Goal: Feedback & Contribution: Leave review/rating

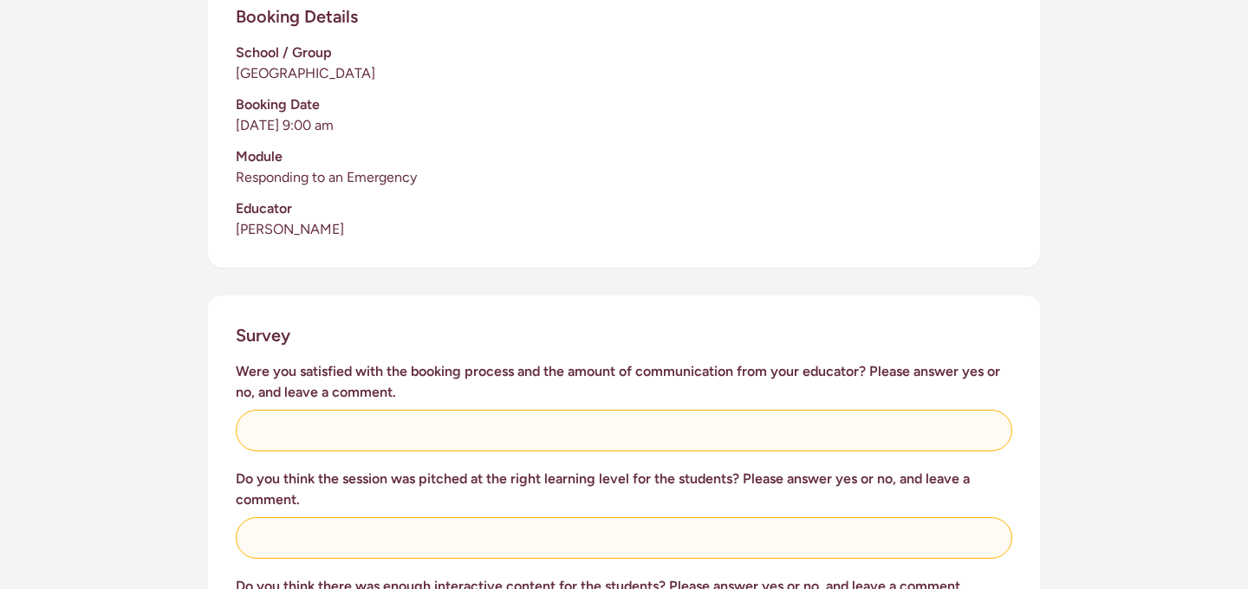
scroll to position [440, 0]
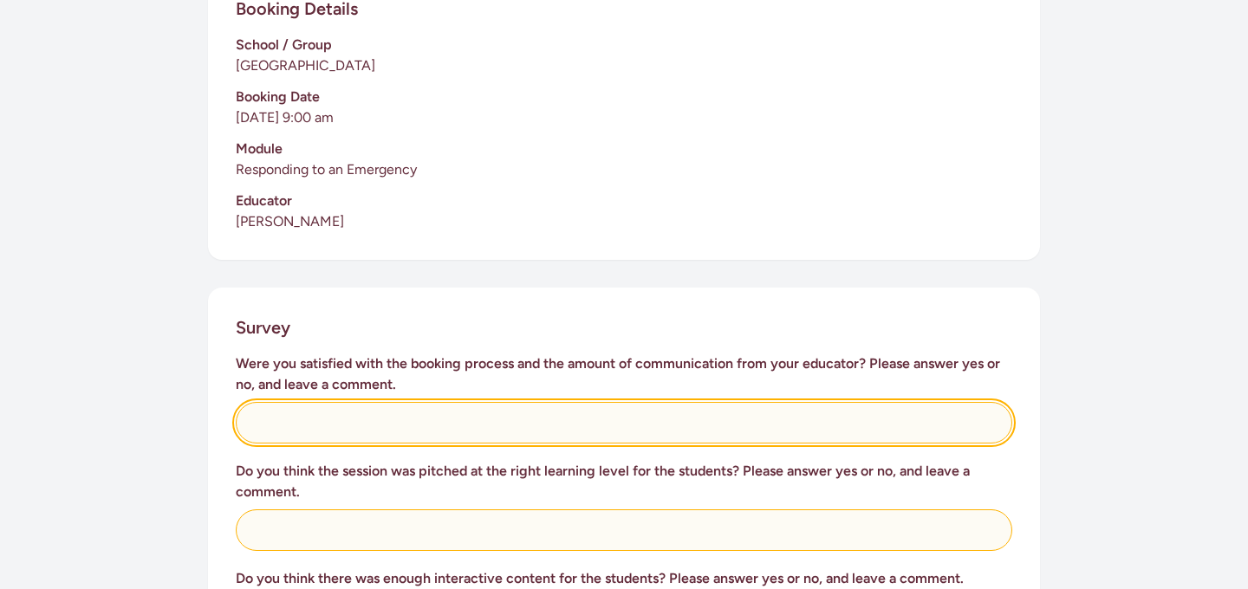
click at [273, 406] on input "text" at bounding box center [624, 423] width 777 height 42
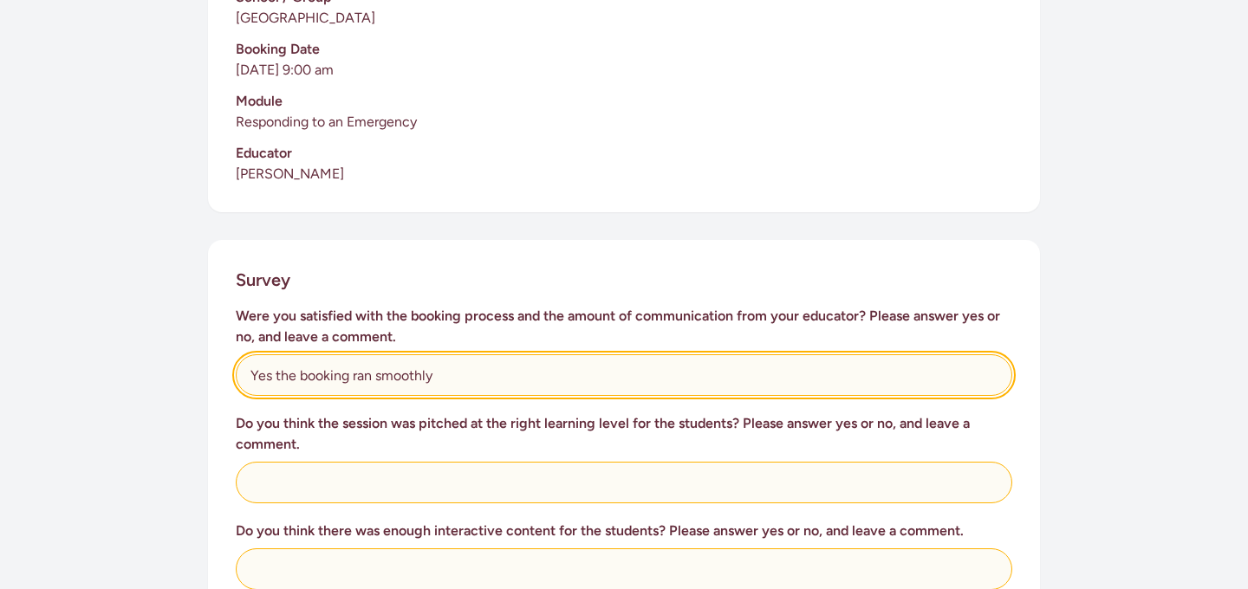
scroll to position [489, 0]
type input "Yes the booking ran smoothly"
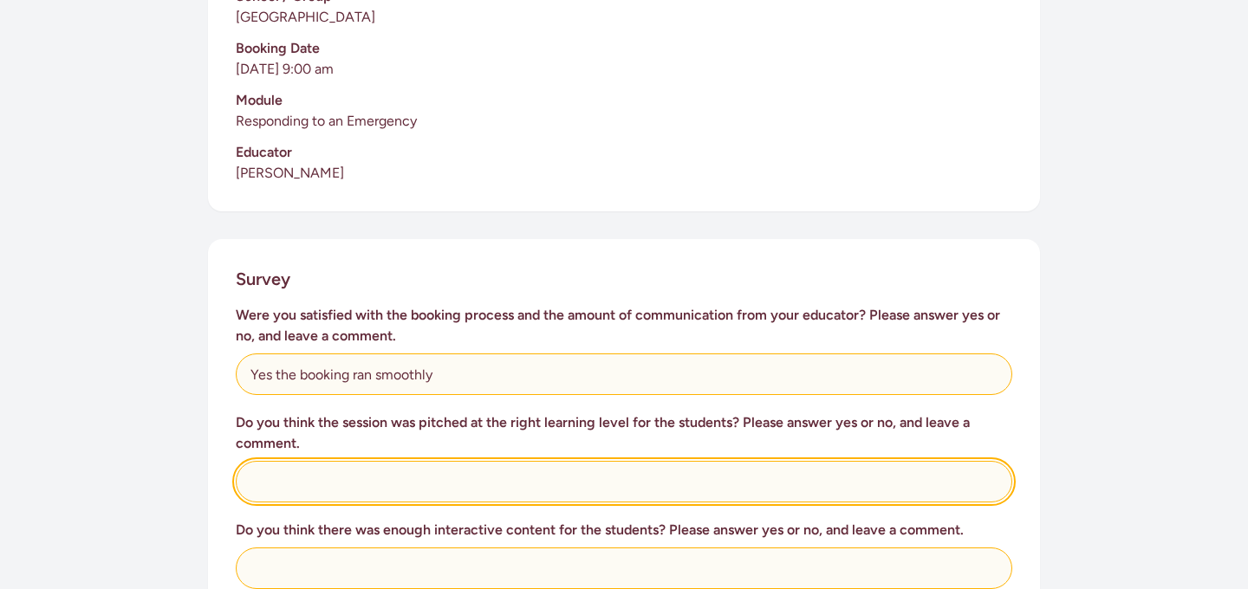
click at [271, 461] on input "text" at bounding box center [624, 482] width 777 height 42
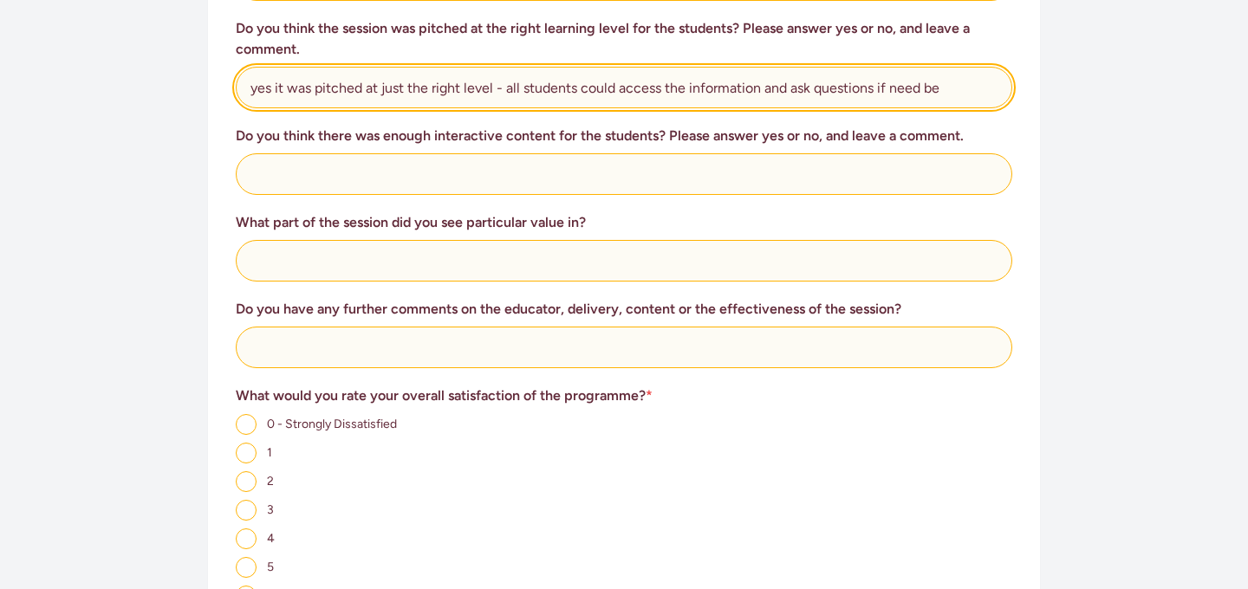
scroll to position [887, 0]
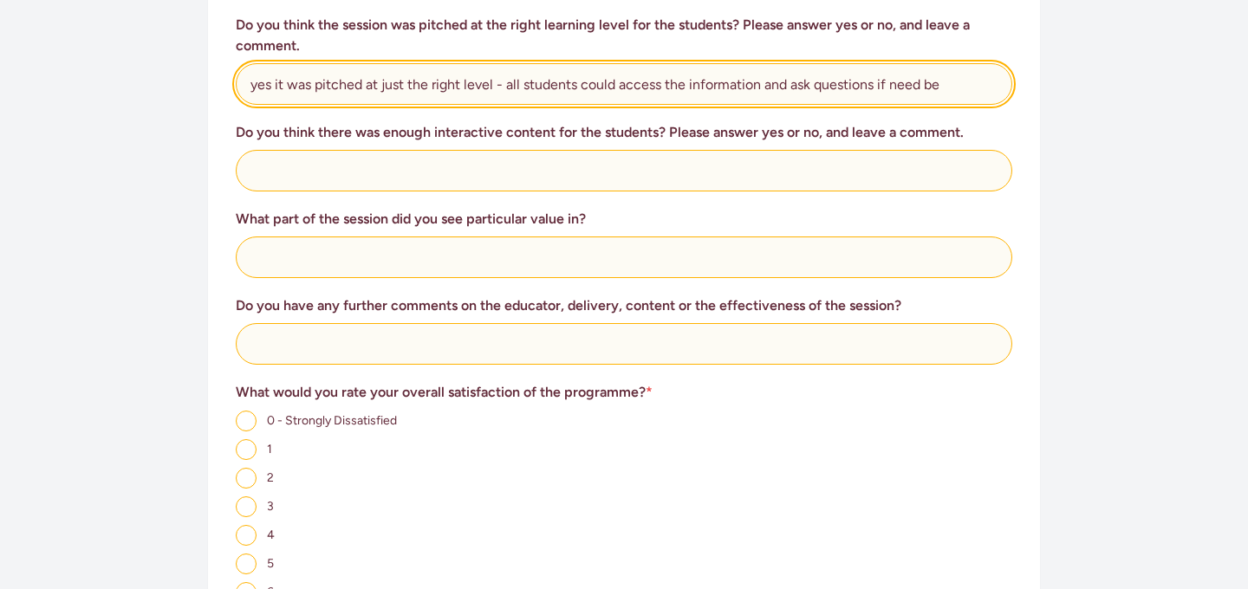
type input "yes it was pitched at just the right level - all students could access the info…"
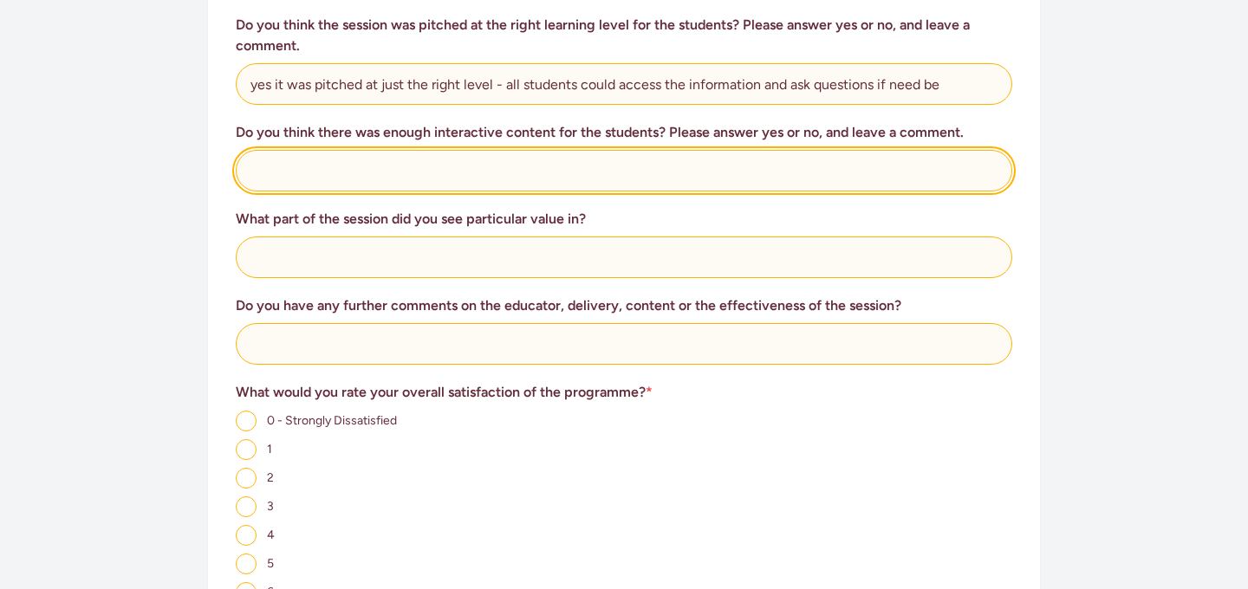
click at [259, 150] on input "text" at bounding box center [624, 171] width 777 height 42
type input "y"
type input "Yes. There was lots of interaction and fun games"
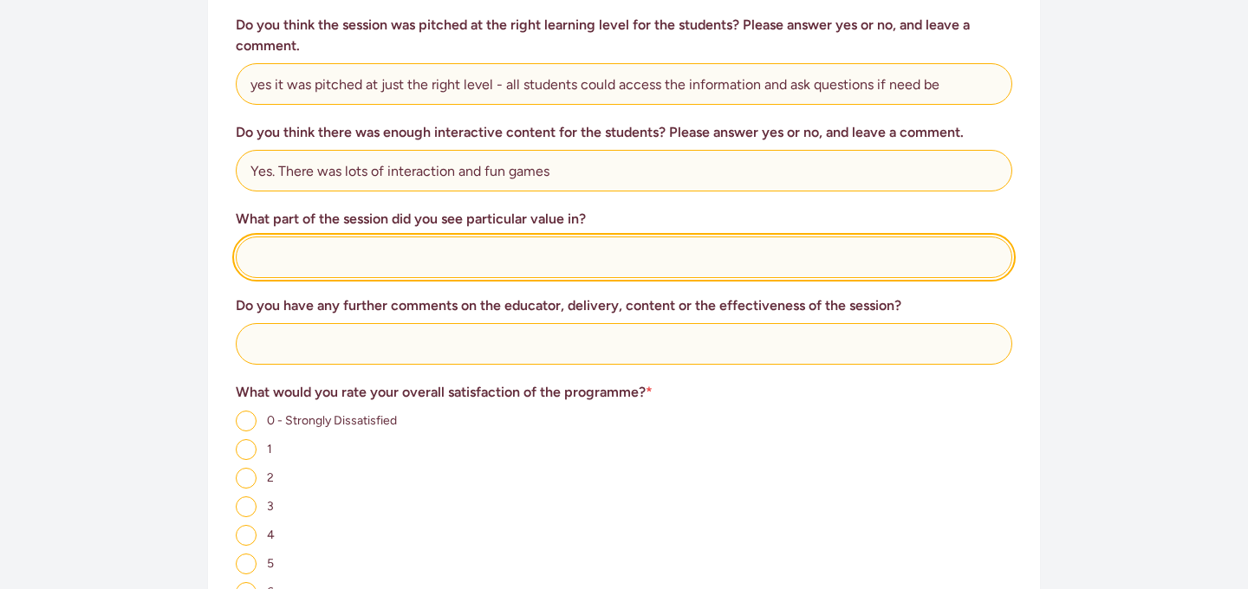
click at [268, 237] on input "text" at bounding box center [624, 258] width 777 height 42
type input "All of it!"
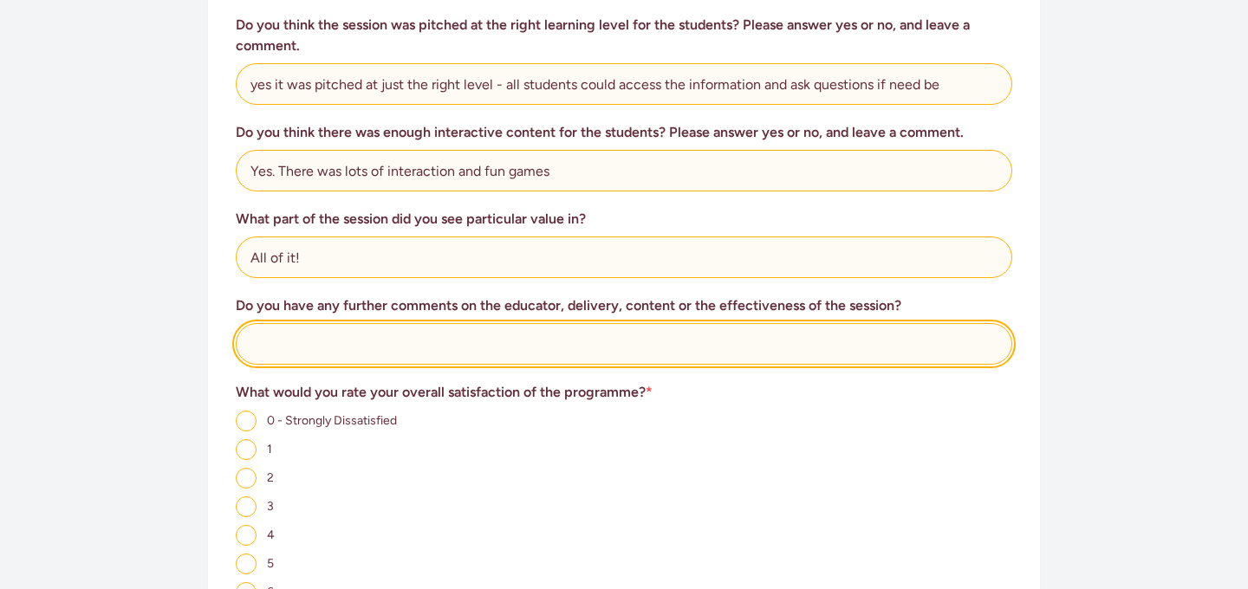
click at [279, 323] on input "text" at bounding box center [624, 344] width 777 height 42
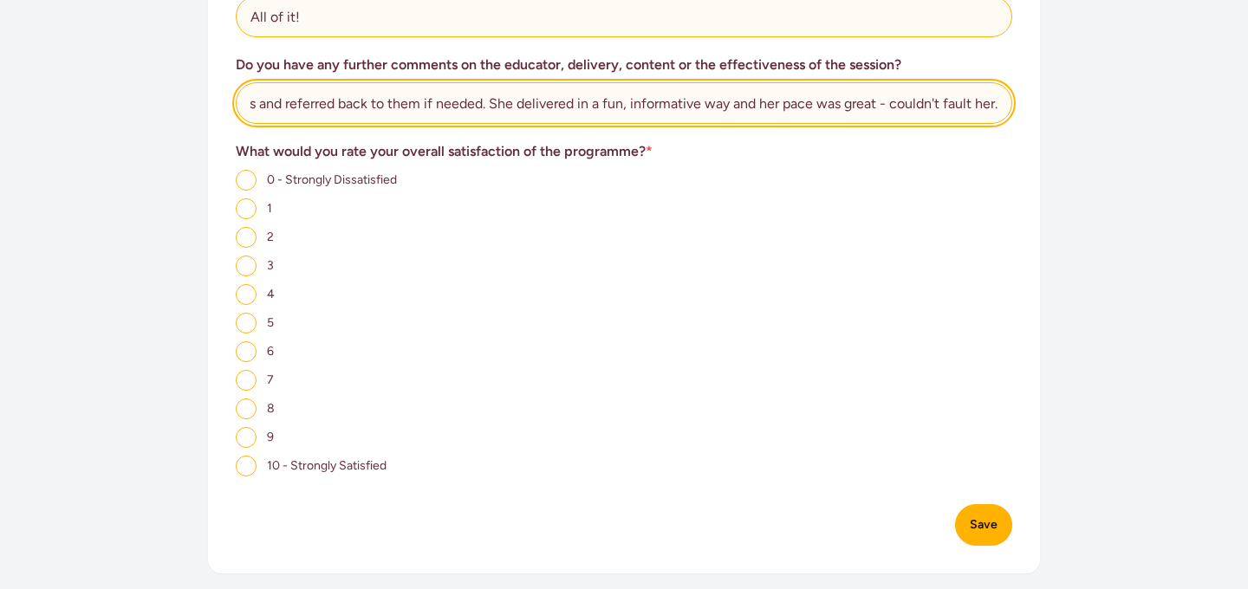
scroll to position [1140, 0]
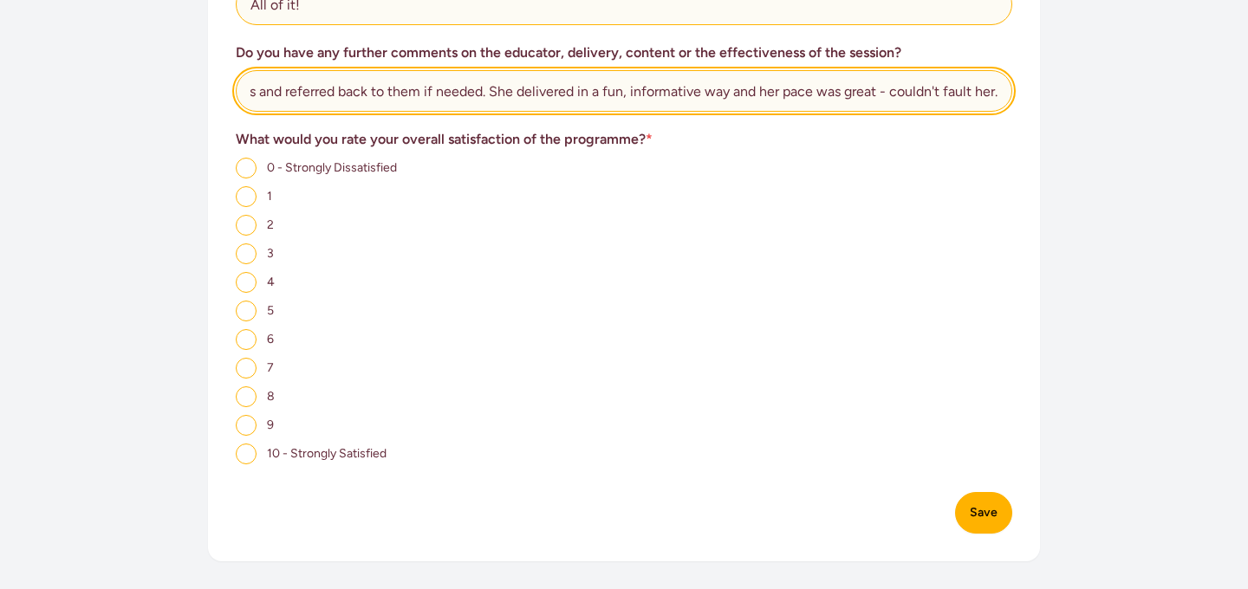
type input "Our Educator was incredible- she had the whole class eating out of the palm of …"
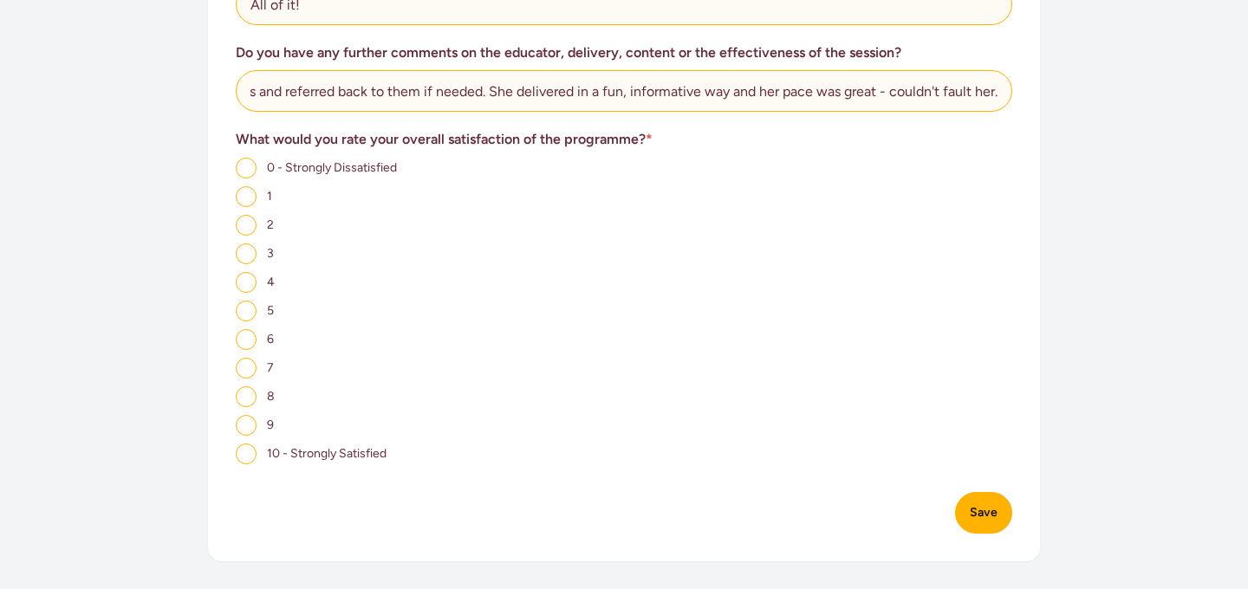
scroll to position [0, 0]
click at [243, 444] on input "10 - Strongly Satisfied" at bounding box center [246, 454] width 21 height 21
radio input "true"
click at [977, 497] on button "Save" at bounding box center [983, 513] width 57 height 42
